Goal: Complete application form

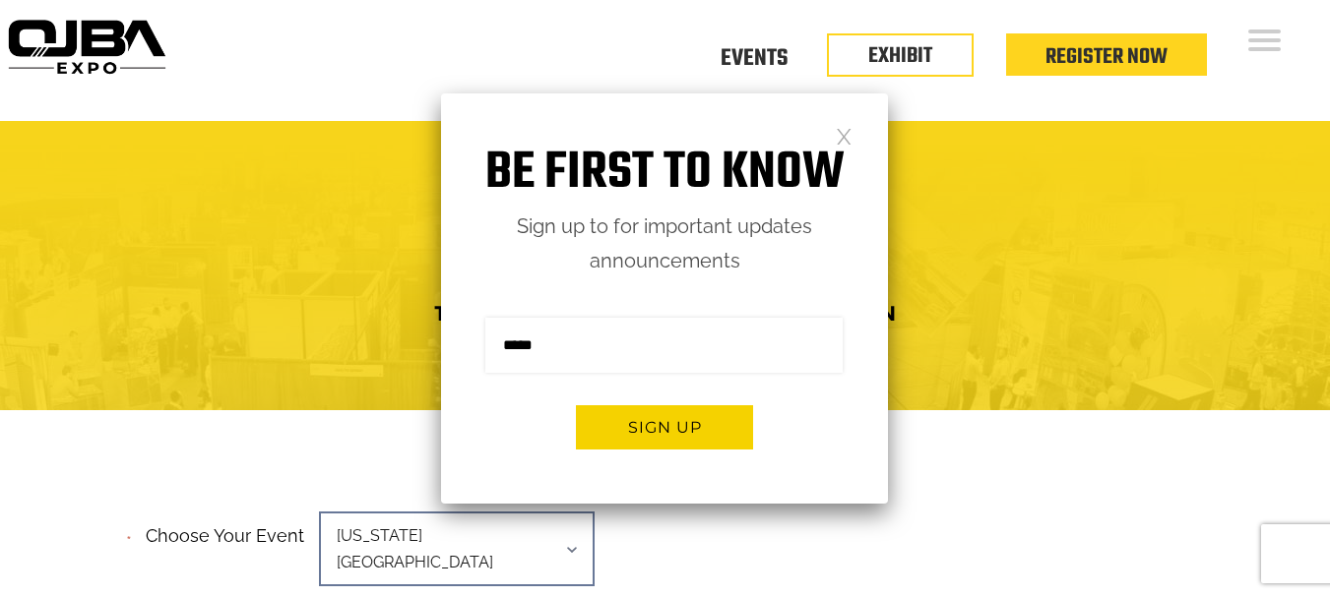
click at [841, 132] on link at bounding box center [844, 135] width 17 height 17
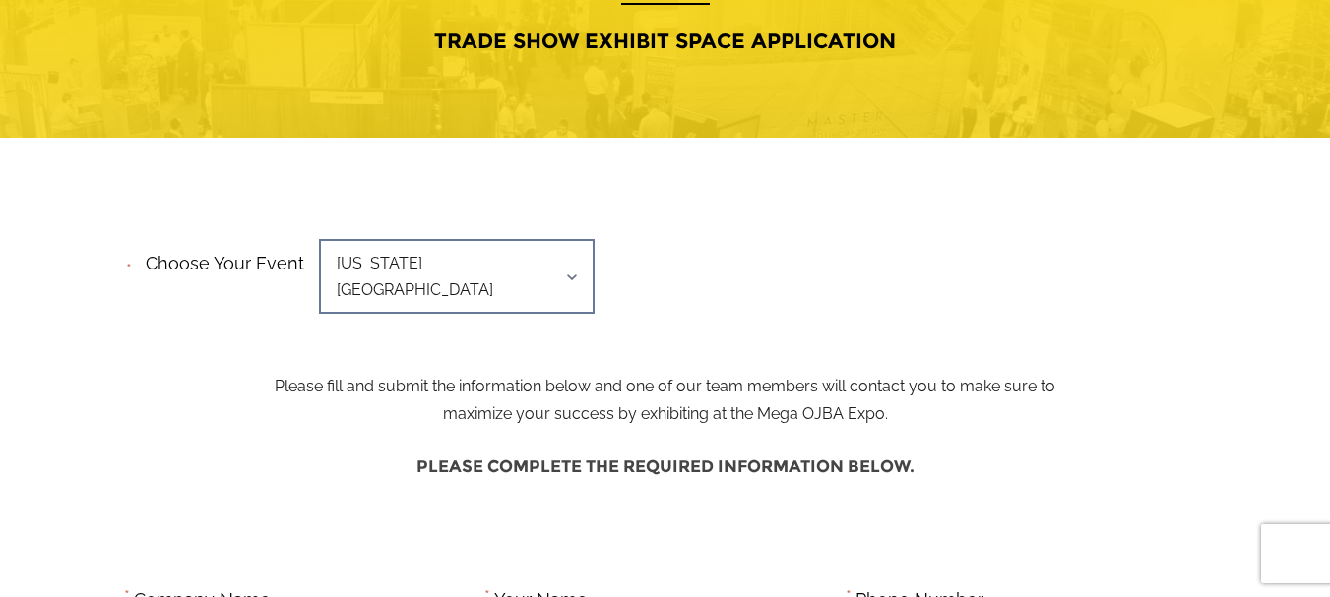
scroll to position [295, 0]
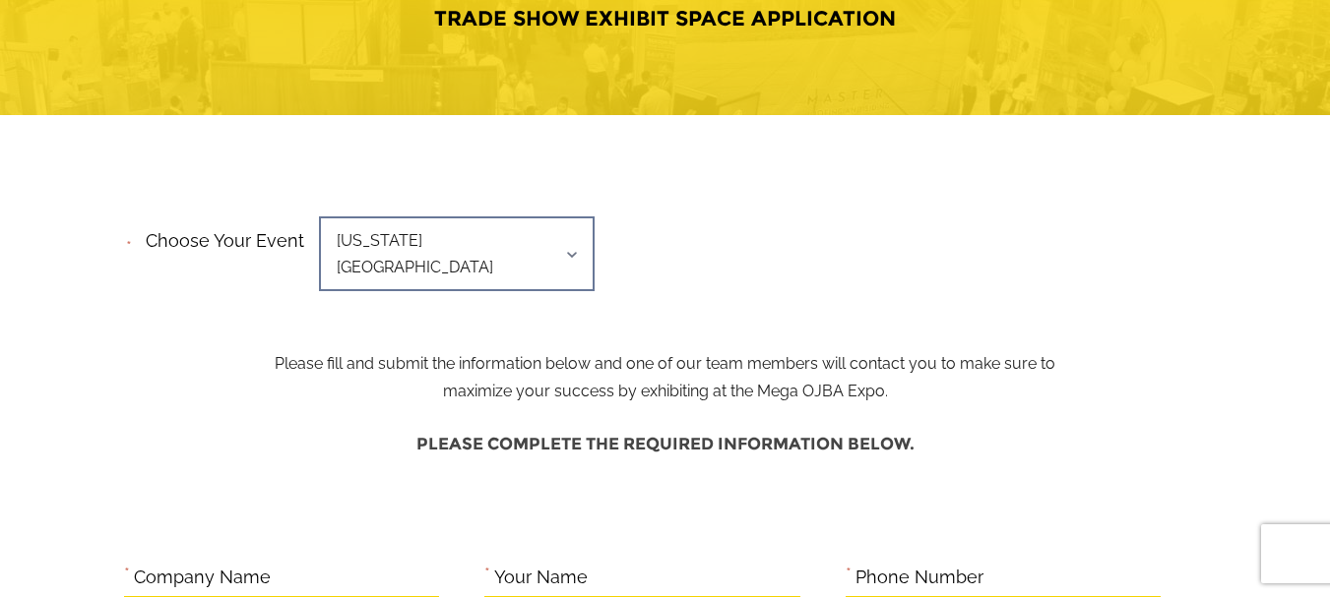
click at [566, 218] on span "[US_STATE][GEOGRAPHIC_DATA]" at bounding box center [457, 254] width 276 height 75
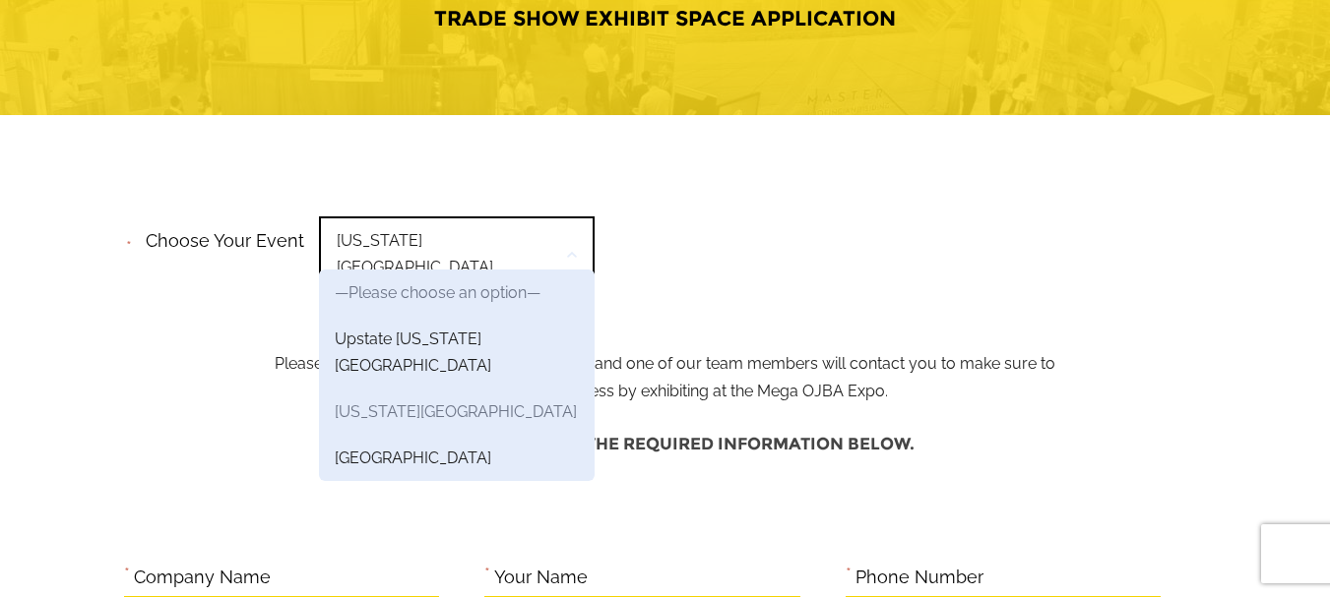
click at [420, 389] on link "[US_STATE][GEOGRAPHIC_DATA]" at bounding box center [457, 412] width 276 height 46
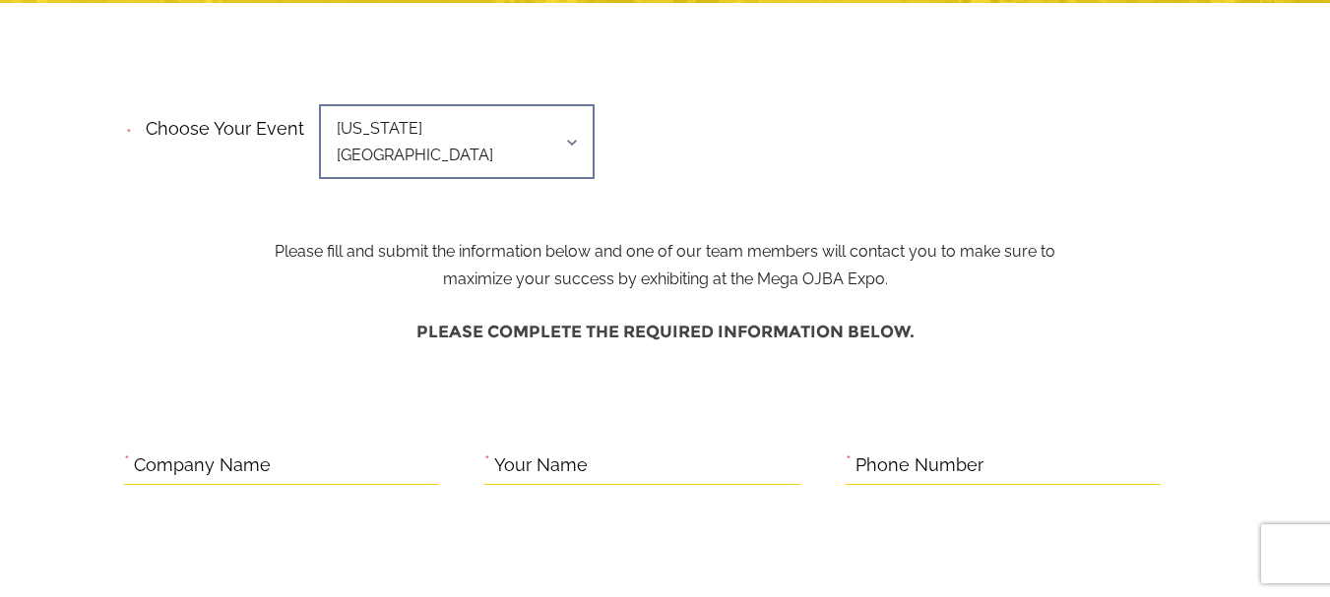
scroll to position [394, 0]
